Goal: Task Accomplishment & Management: Use online tool/utility

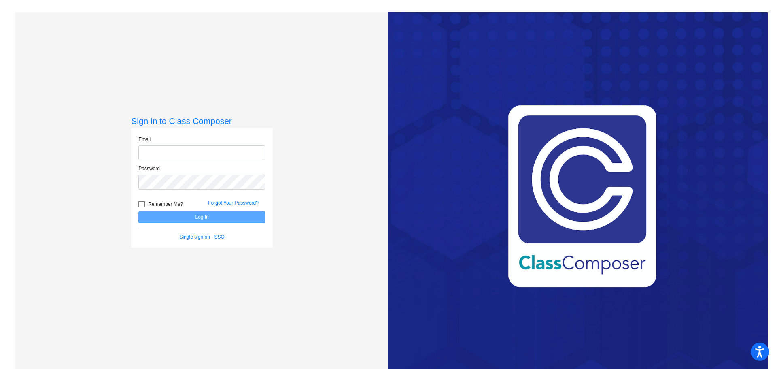
type input "[EMAIL_ADDRESS][DOMAIN_NAME]"
click at [183, 218] on button "Log In" at bounding box center [201, 217] width 127 height 12
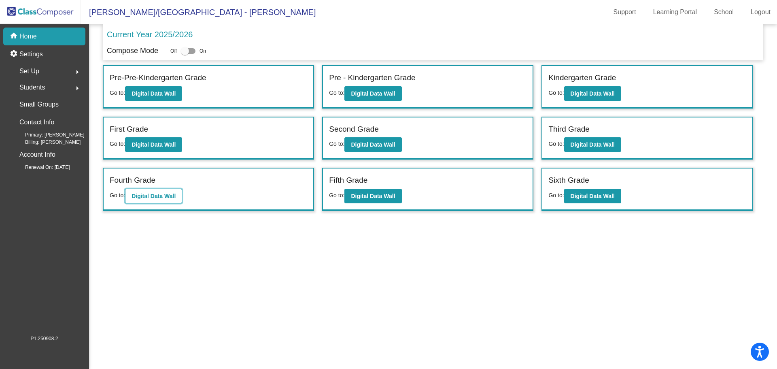
click at [170, 197] on b "Digital Data Wall" at bounding box center [153, 196] width 44 height 6
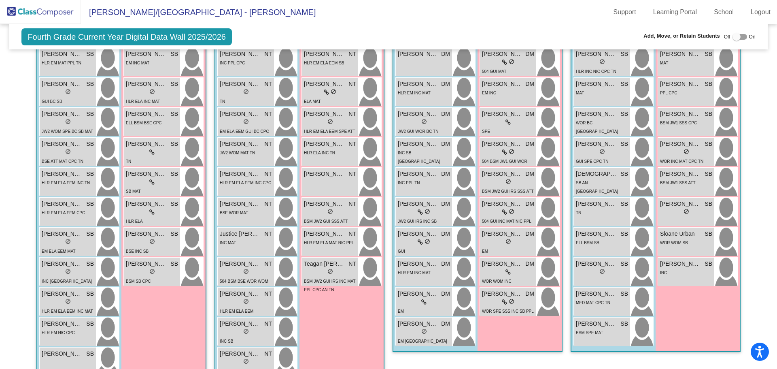
scroll to position [283, 0]
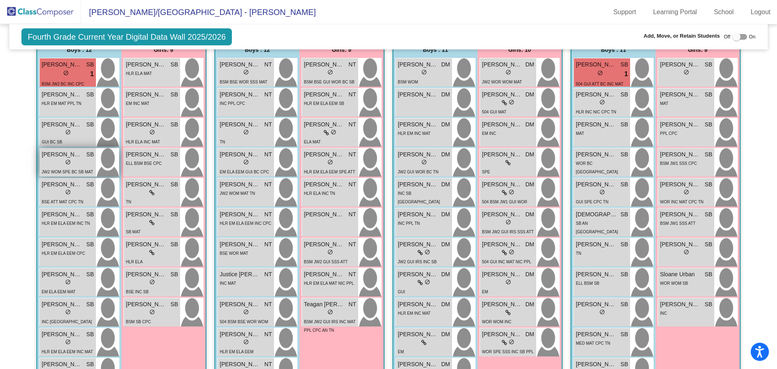
click at [47, 164] on div "lock do_not_disturb_alt" at bounding box center [68, 163] width 52 height 8
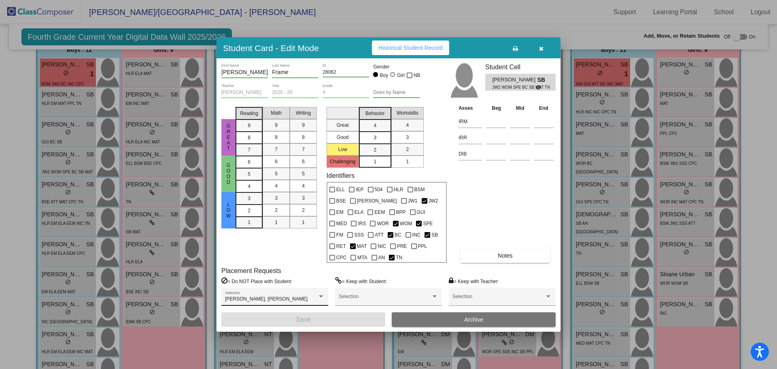
click at [316, 294] on div "[PERSON_NAME], [PERSON_NAME] Selection" at bounding box center [275, 298] width 100 height 15
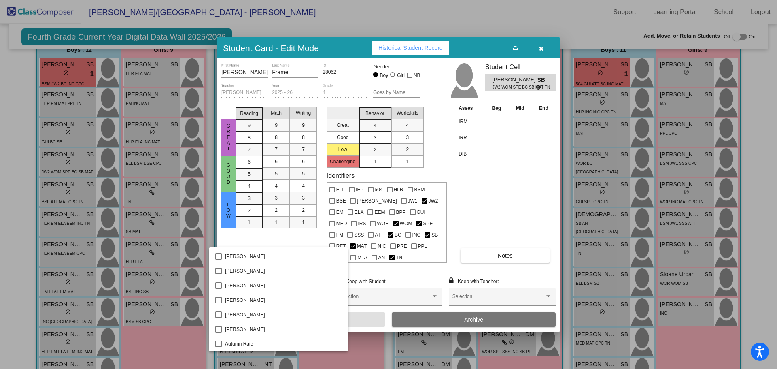
scroll to position [46, 0]
click at [506, 214] on div at bounding box center [388, 184] width 777 height 369
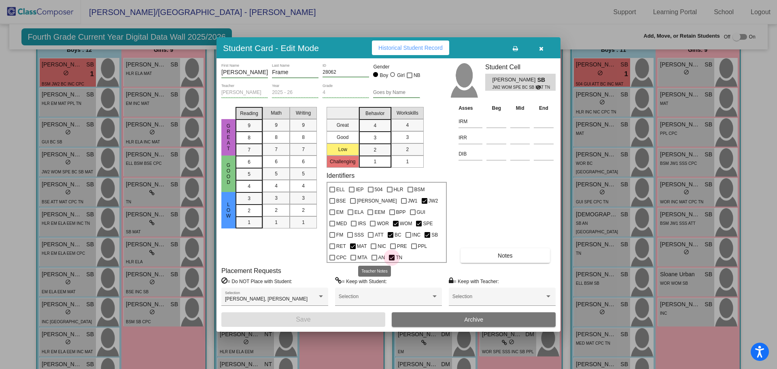
click at [396, 256] on span "TN" at bounding box center [399, 257] width 6 height 10
click at [391, 260] on input "TN" at bounding box center [391, 260] width 0 height 0
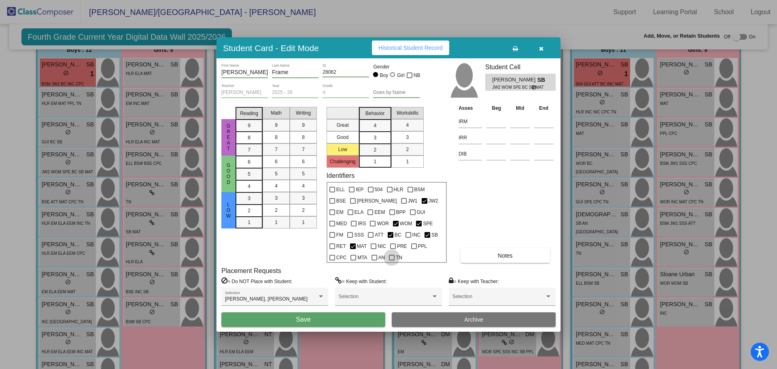
click at [389, 256] on div at bounding box center [392, 257] width 6 height 6
click at [391, 260] on input "TN" at bounding box center [391, 260] width 0 height 0
checkbox input "true"
click at [499, 254] on span "Notes" at bounding box center [505, 255] width 15 height 6
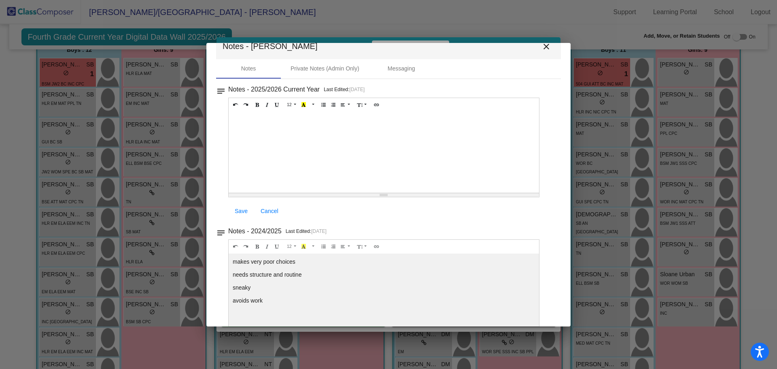
scroll to position [0, 0]
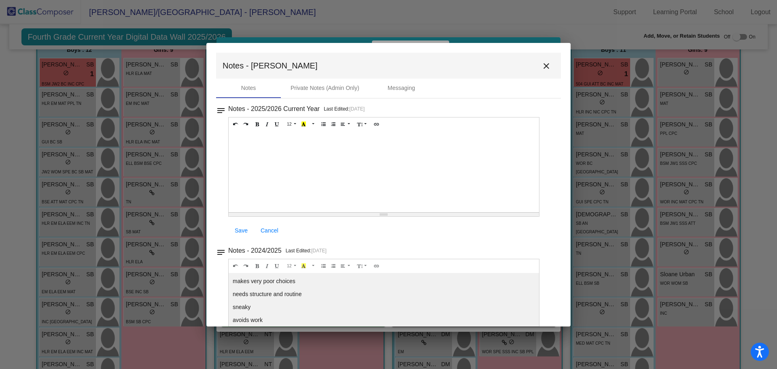
click at [543, 66] on mat-icon "close" at bounding box center [546, 66] width 10 height 10
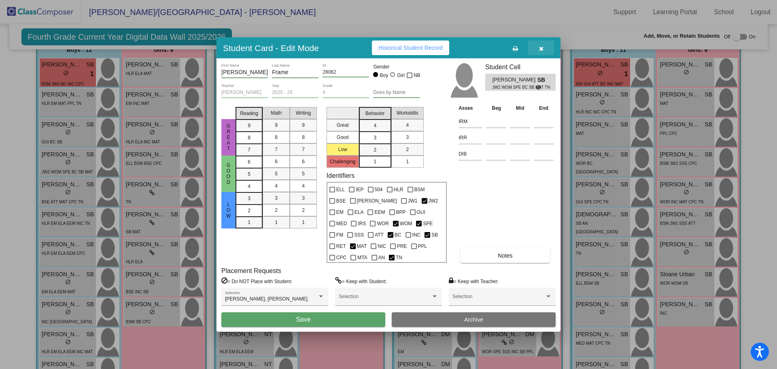
click at [541, 49] on icon "button" at bounding box center [541, 49] width 4 height 6
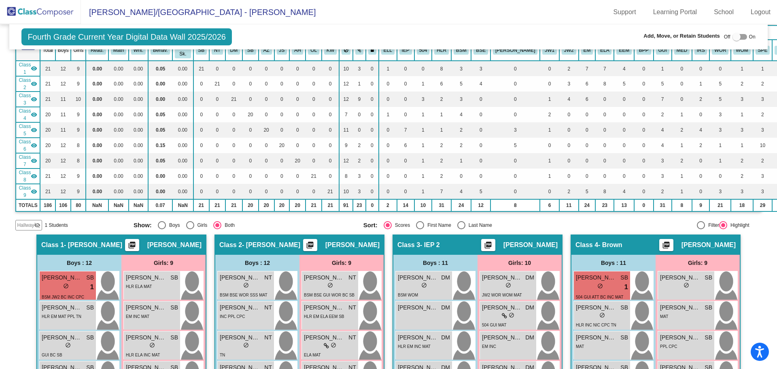
scroll to position [40, 0]
